Goal: Task Accomplishment & Management: Complete application form

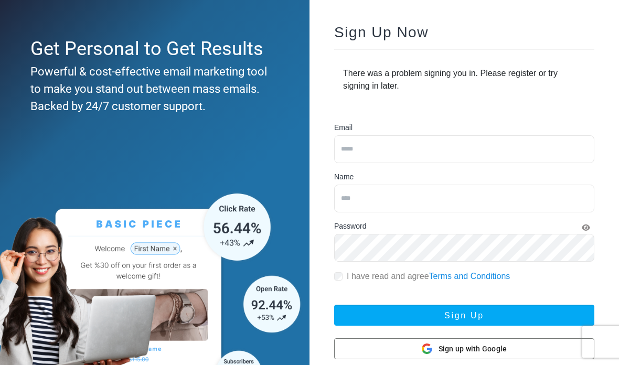
scroll to position [69, 0]
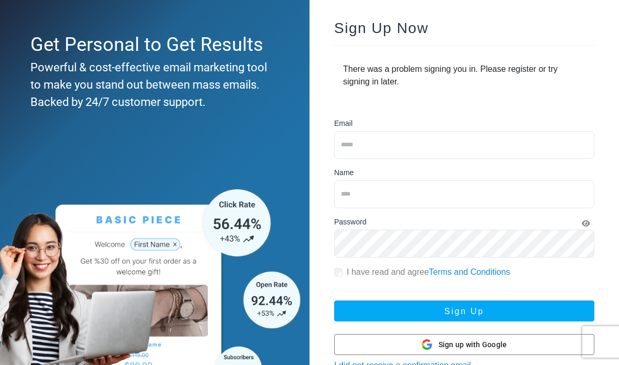
click at [497, 147] on input "email" at bounding box center [464, 145] width 260 height 28
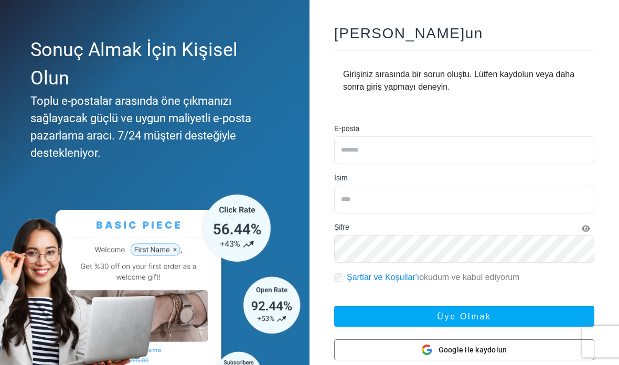
scroll to position [64, 0]
click at [491, 149] on input "email" at bounding box center [464, 150] width 260 height 28
click at [488, 156] on input "email" at bounding box center [464, 150] width 260 height 28
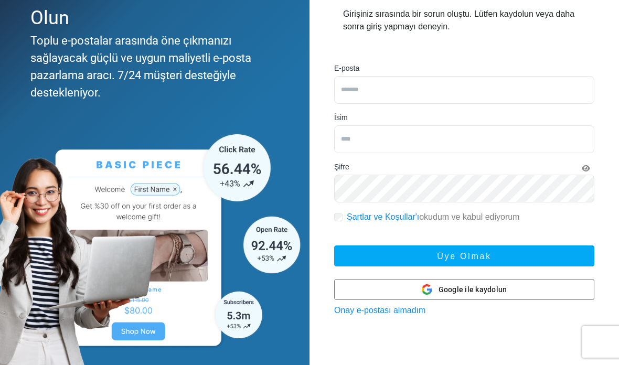
click at [444, 295] on div "Google ile kaydolun Google ile kaydolun" at bounding box center [464, 289] width 85 height 20
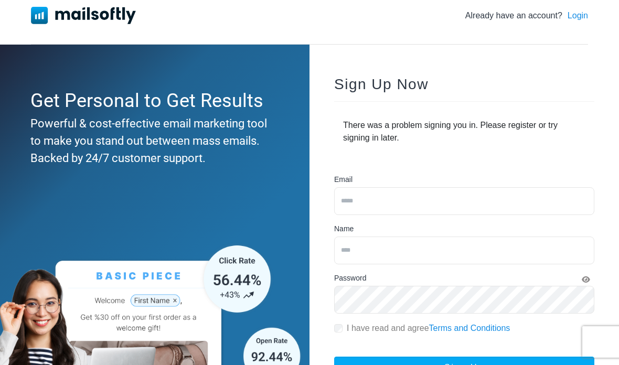
scroll to position [13, 0]
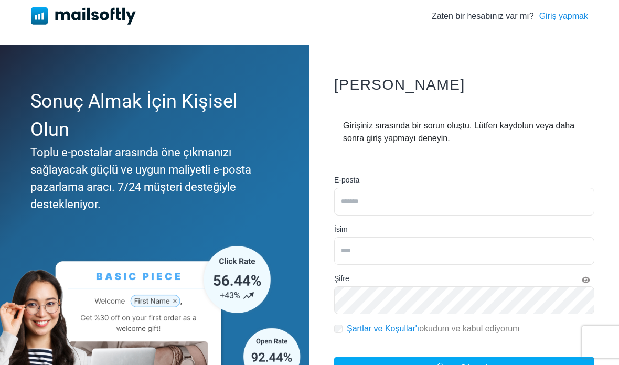
click at [473, 201] on input "email" at bounding box center [464, 202] width 260 height 28
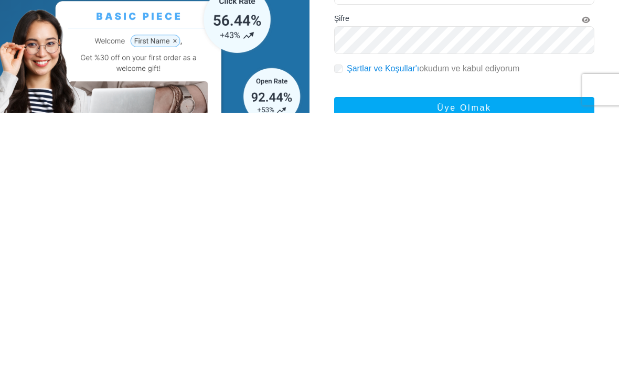
scroll to position [30, 0]
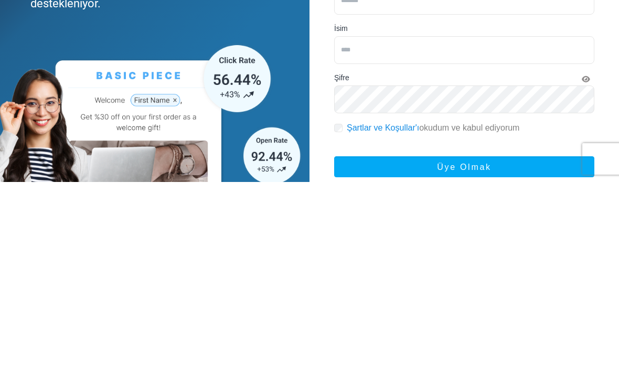
click at [464, 339] on button "Üye olmak" at bounding box center [464, 349] width 260 height 21
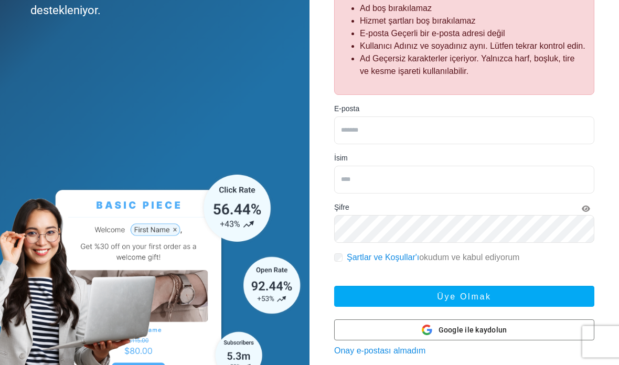
scroll to position [260, 0]
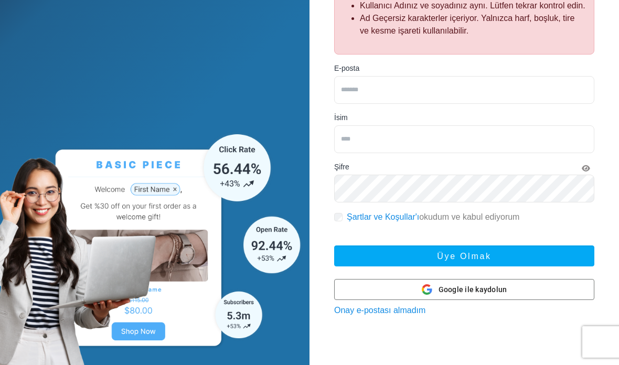
click at [503, 262] on button "Üye olmak" at bounding box center [464, 255] width 260 height 21
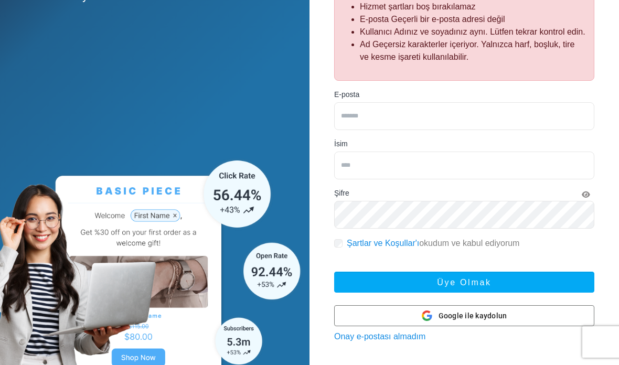
scroll to position [233, 0]
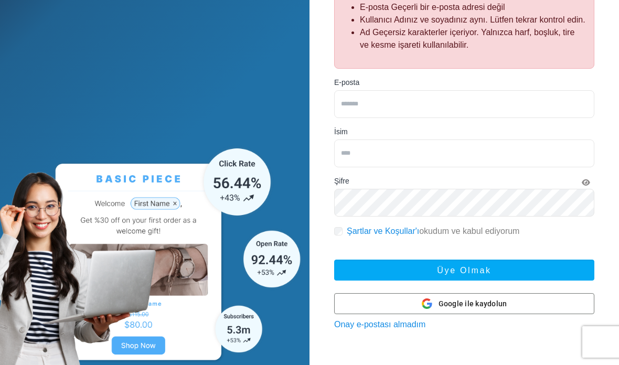
click at [432, 309] on icon at bounding box center [427, 303] width 10 height 10
